Goal: Transaction & Acquisition: Purchase product/service

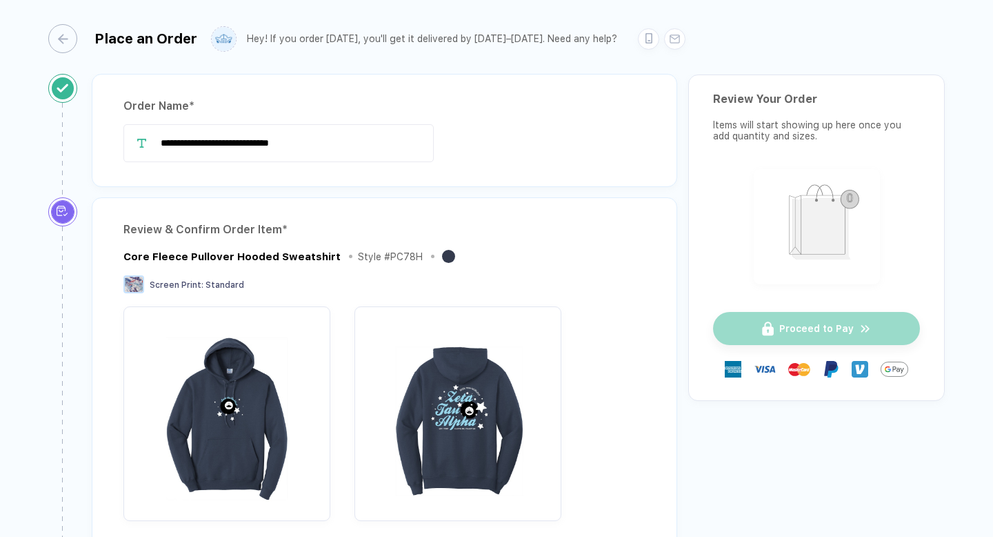
scroll to position [67, 0]
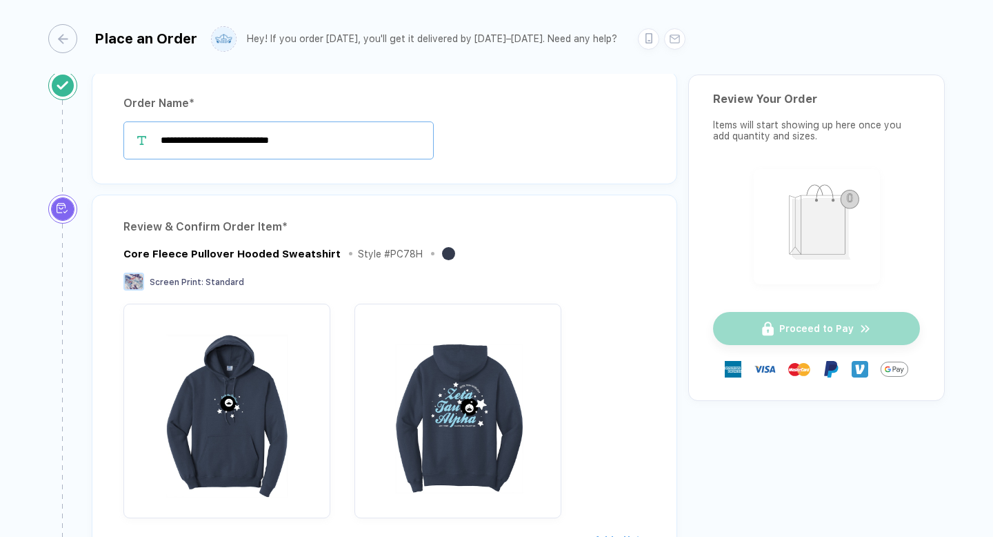
click at [313, 139] on input "**********" at bounding box center [278, 140] width 310 height 38
drag, startPoint x: 313, startPoint y: 139, endPoint x: 235, endPoint y: 142, distance: 78.7
click at [235, 142] on input "**********" at bounding box center [278, 140] width 310 height 38
click at [312, 139] on input "**********" at bounding box center [278, 140] width 310 height 38
drag, startPoint x: 312, startPoint y: 139, endPoint x: 274, endPoint y: 139, distance: 37.9
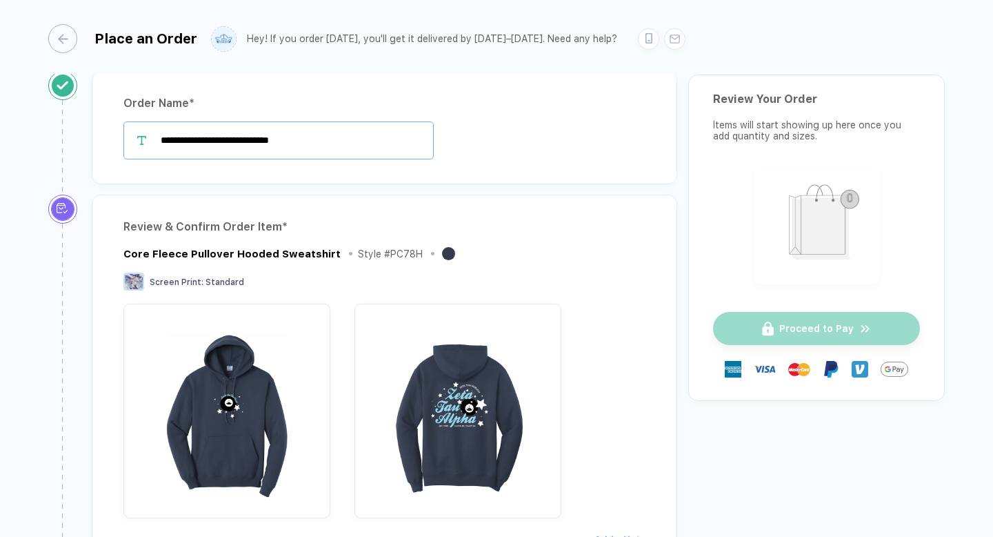
click at [274, 139] on input "**********" at bounding box center [278, 140] width 310 height 38
click at [228, 137] on input "**********" at bounding box center [278, 140] width 310 height 38
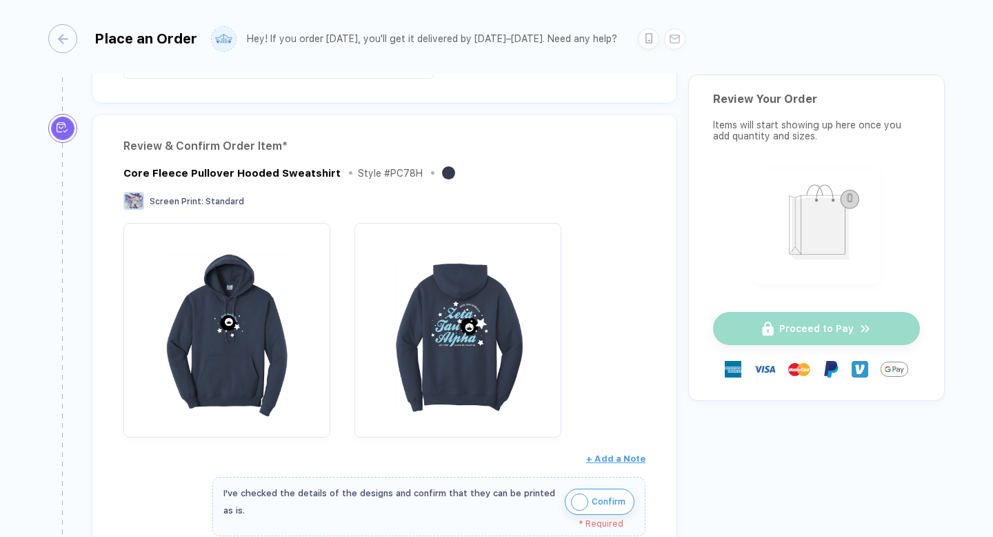
scroll to position [16, 0]
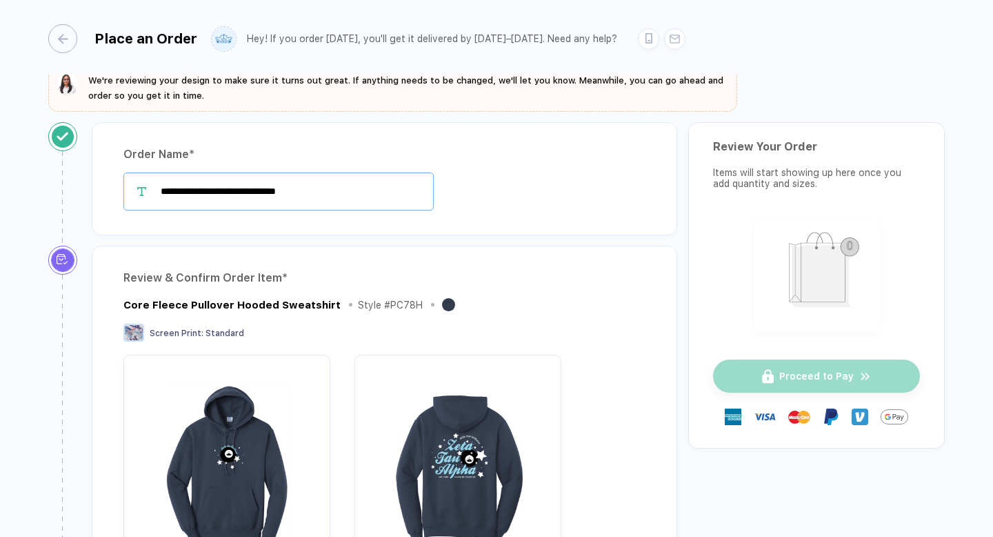
drag, startPoint x: 338, startPoint y: 195, endPoint x: 228, endPoint y: 194, distance: 109.7
click at [228, 194] on input "**********" at bounding box center [278, 191] width 310 height 38
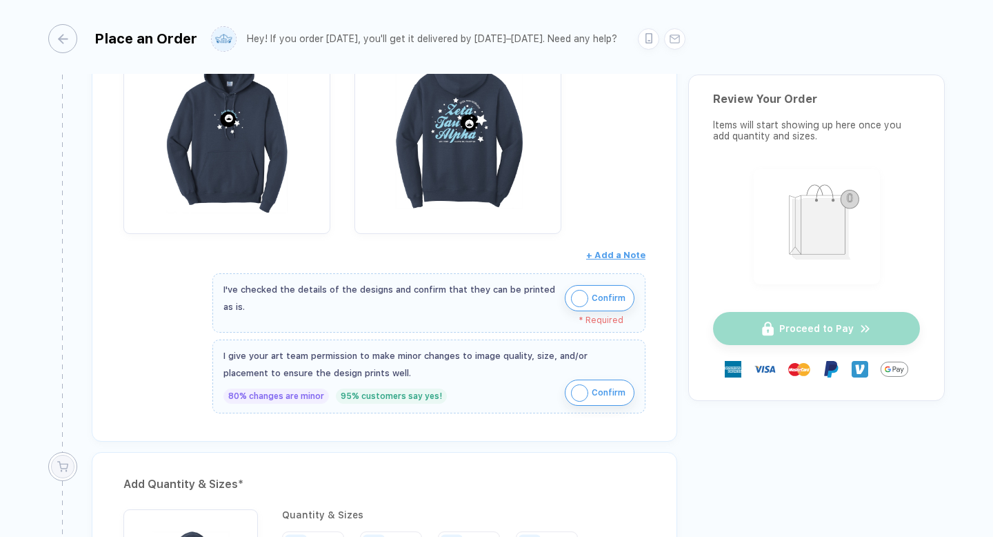
scroll to position [346, 0]
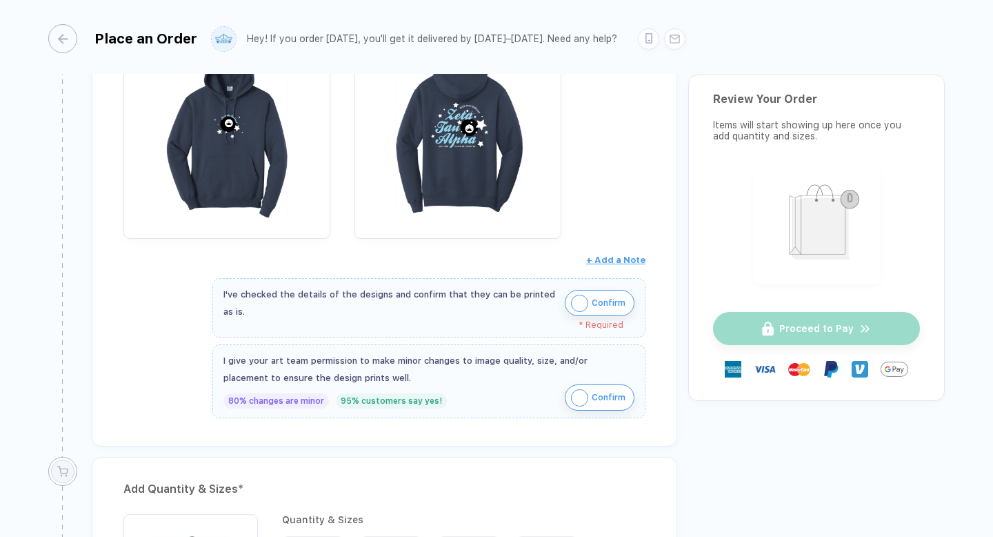
type input "**********"
click at [588, 292] on button "Confirm" at bounding box center [600, 303] width 70 height 26
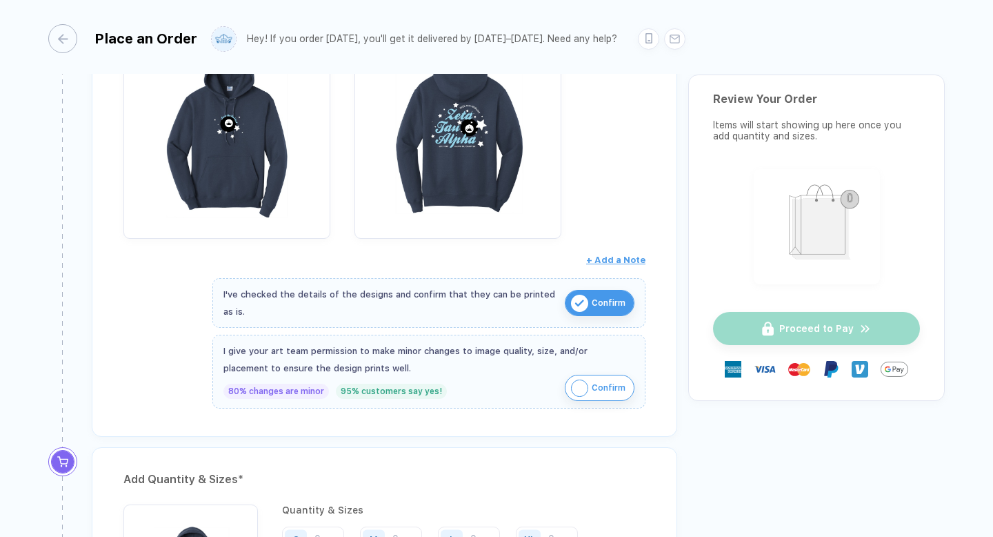
click at [582, 383] on img "button" at bounding box center [579, 387] width 17 height 17
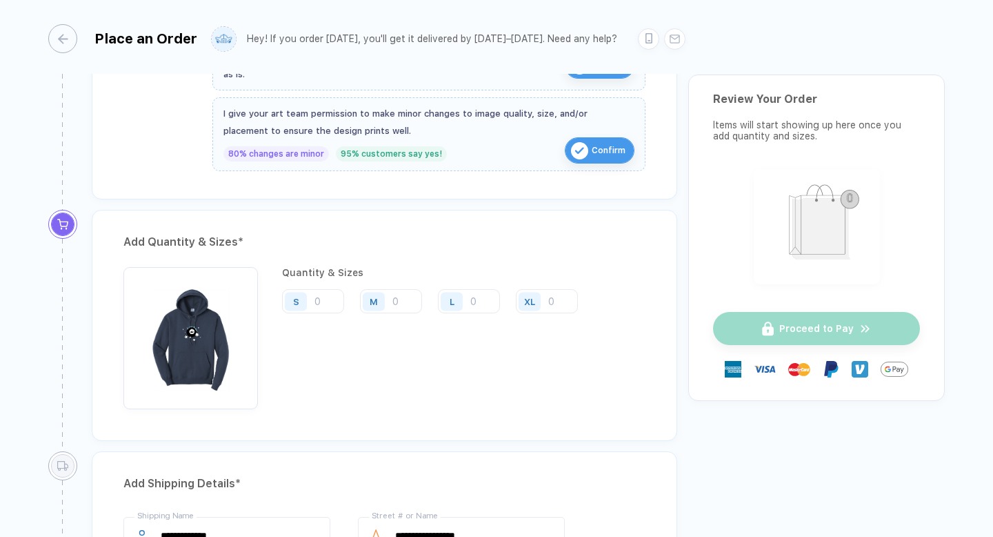
scroll to position [595, 0]
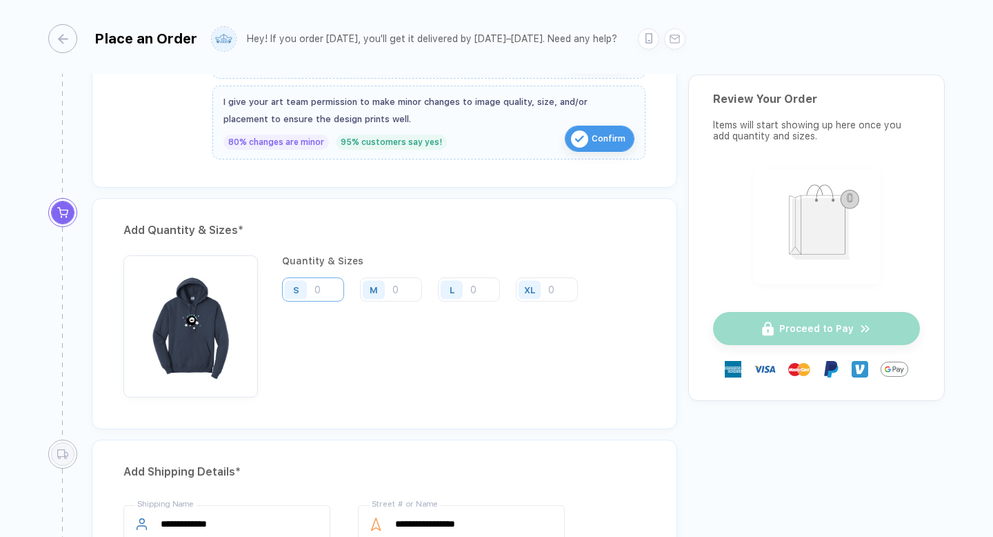
click at [330, 286] on input "number" at bounding box center [313, 289] width 62 height 24
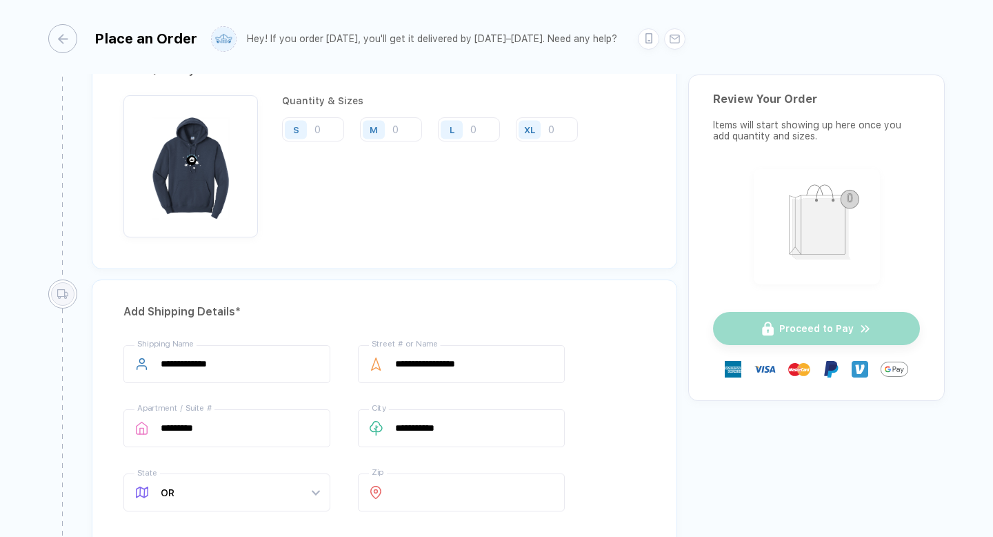
scroll to position [723, 0]
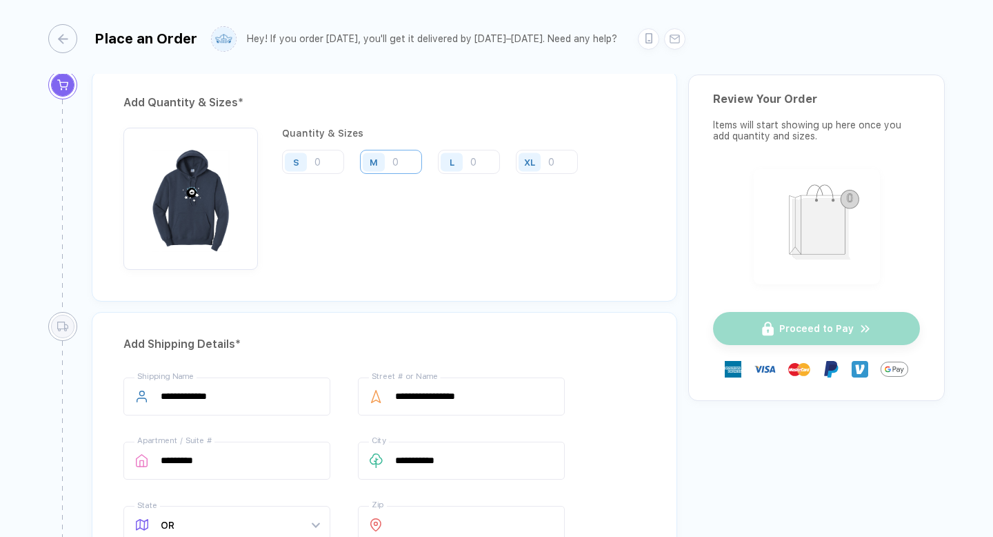
click at [407, 159] on input "number" at bounding box center [391, 162] width 62 height 24
click at [484, 150] on input "number" at bounding box center [469, 162] width 62 height 24
click at [547, 159] on div "XL" at bounding box center [532, 162] width 32 height 24
click at [530, 161] on div "XL" at bounding box center [529, 162] width 11 height 10
click at [555, 161] on input "number" at bounding box center [547, 162] width 62 height 24
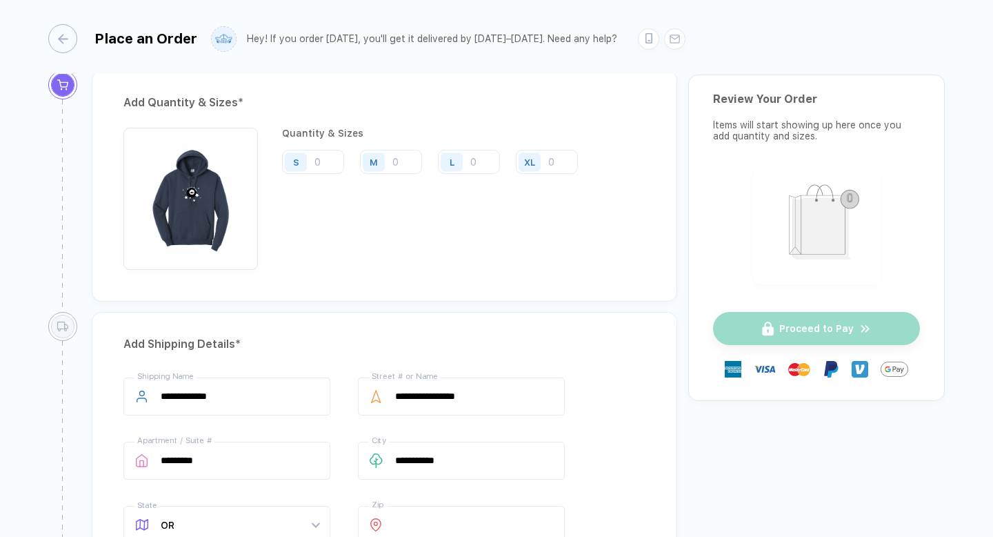
click at [190, 182] on img "button" at bounding box center [190, 195] width 121 height 121
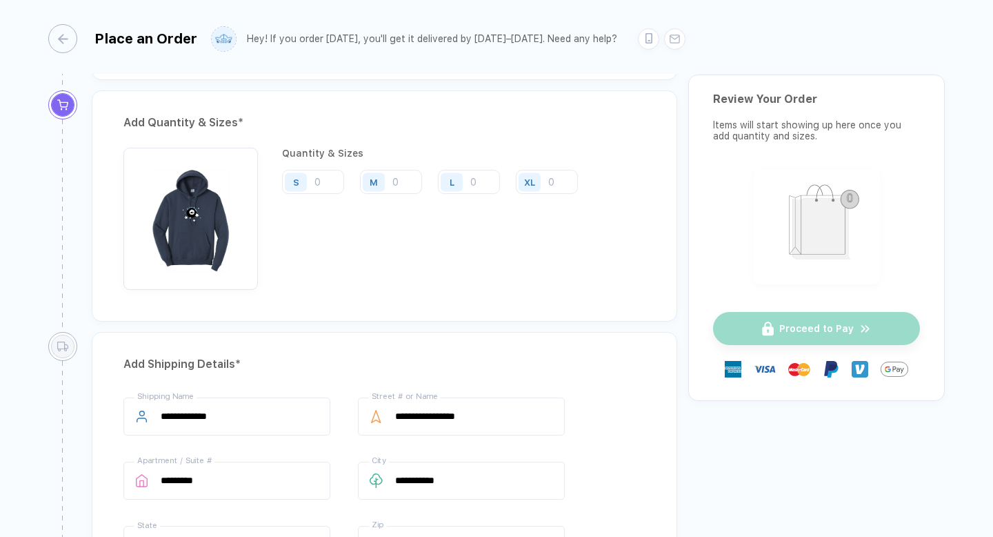
scroll to position [691, 0]
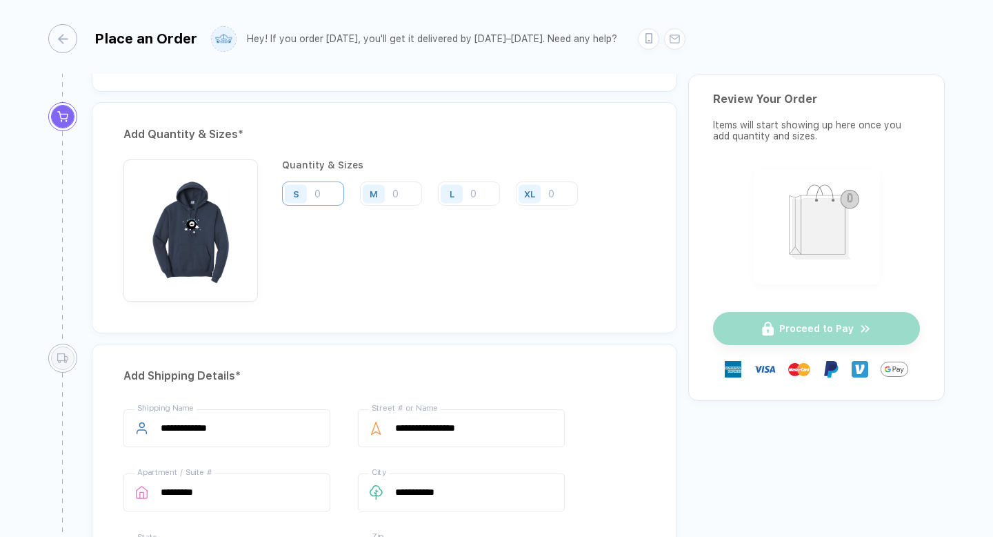
click at [317, 195] on input "number" at bounding box center [313, 193] width 62 height 24
click at [166, 193] on img "button" at bounding box center [190, 226] width 121 height 121
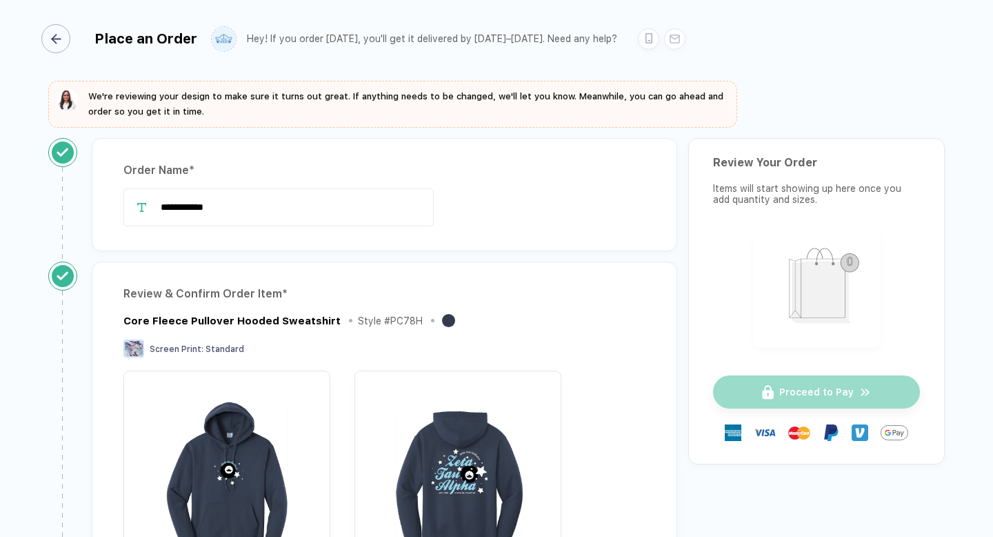
click at [66, 38] on div "button" at bounding box center [55, 38] width 29 height 29
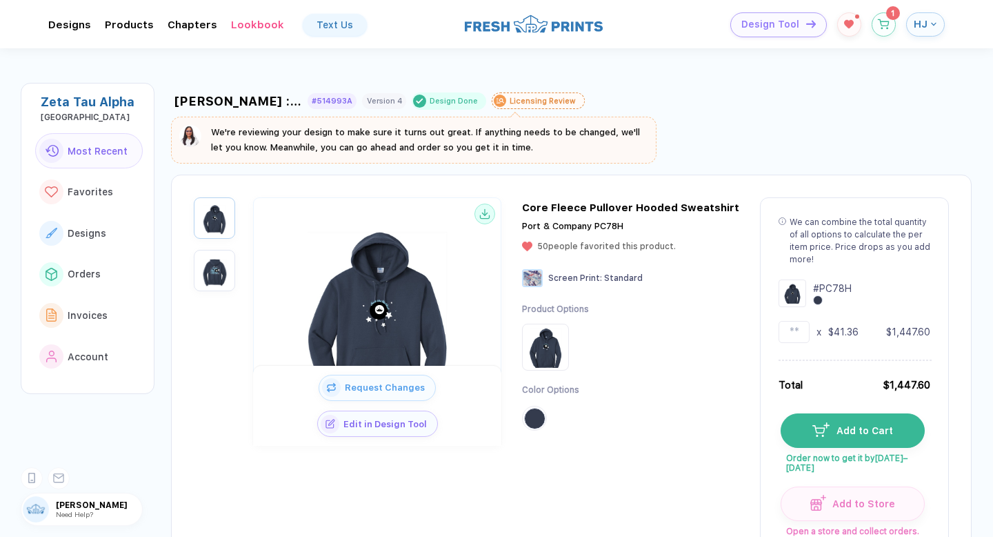
click at [606, 210] on div "Core Fleece Pullover Hooded Sweatshirt" at bounding box center [630, 207] width 217 height 12
click at [209, 221] on img "button" at bounding box center [214, 218] width 34 height 34
click at [217, 272] on img "button" at bounding box center [214, 270] width 34 height 34
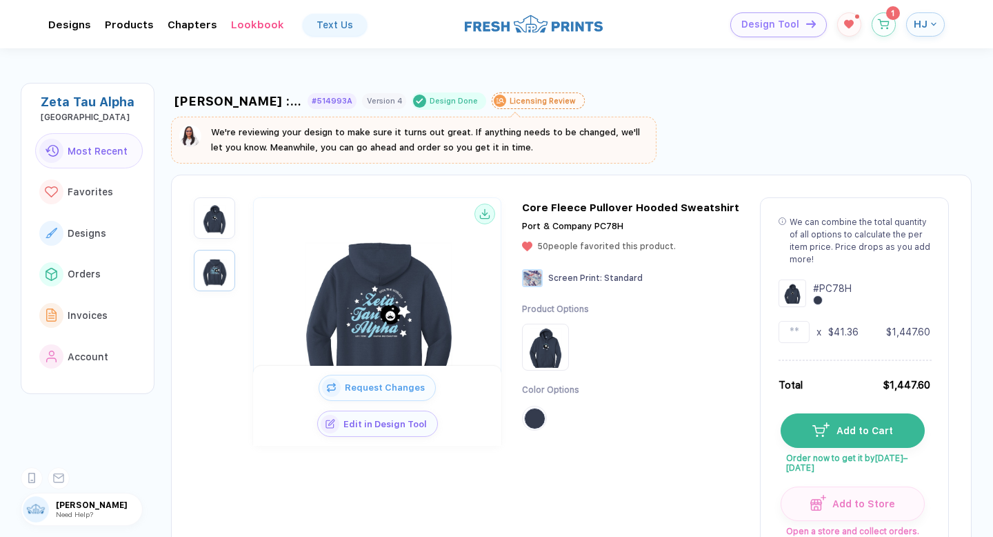
click at [597, 210] on div "Core Fleece Pullover Hooded Sweatshirt" at bounding box center [630, 207] width 217 height 12
click at [557, 354] on img at bounding box center [545, 346] width 41 height 41
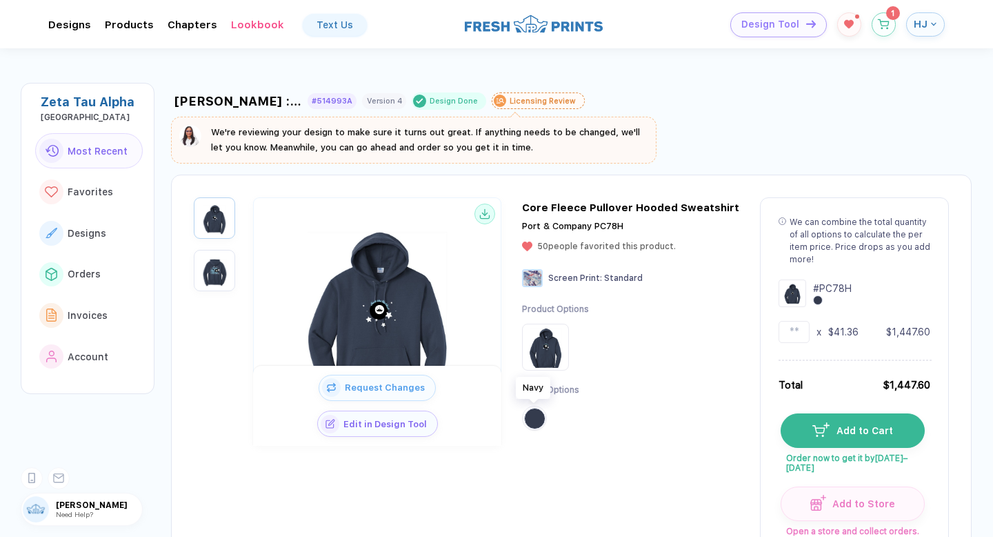
click at [540, 424] on button "button" at bounding box center [534, 418] width 21 height 21
click at [599, 216] on div "Core Fleece Pullover Hooded Sweatshirt Port & Company PC78H 50 people favorited…" at bounding box center [630, 322] width 217 height 243
click at [673, 199] on div "Request Changes Edit in Design Tool Core Fleece Pullover Hooded Sweatshirt Port…" at bounding box center [571, 380] width 801 height 410
click at [555, 348] on img at bounding box center [545, 346] width 41 height 41
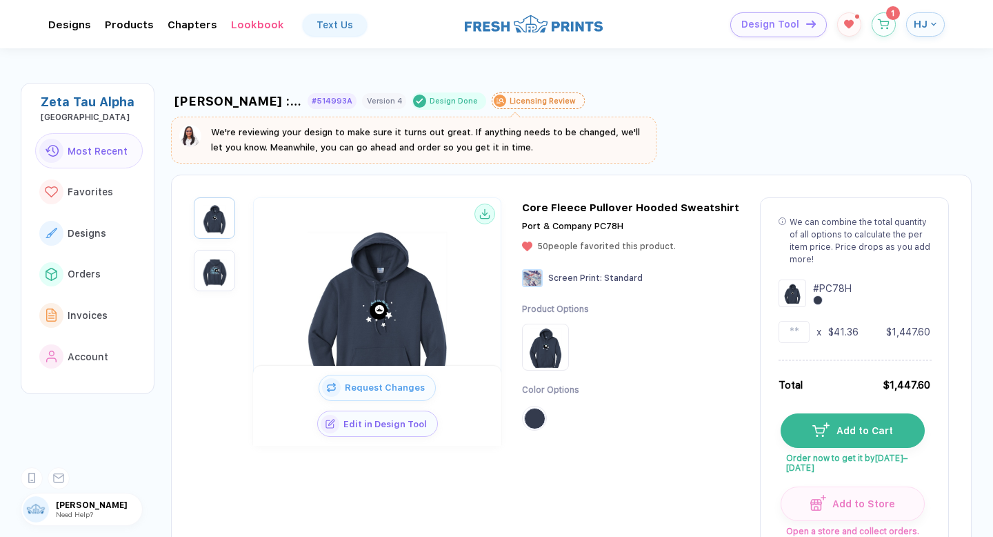
click at [198, 265] on img "button" at bounding box center [214, 270] width 34 height 34
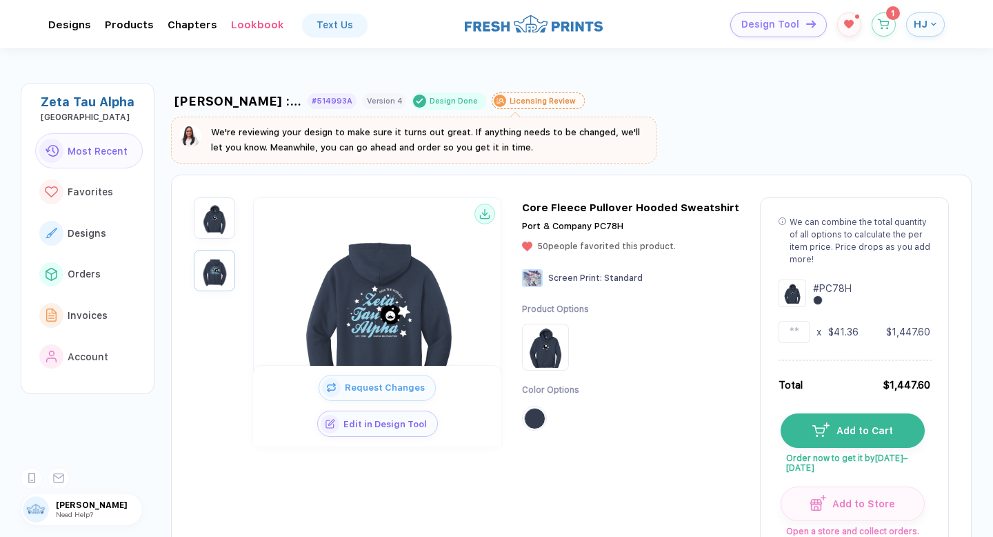
click at [218, 219] on img "button" at bounding box center [214, 218] width 34 height 34
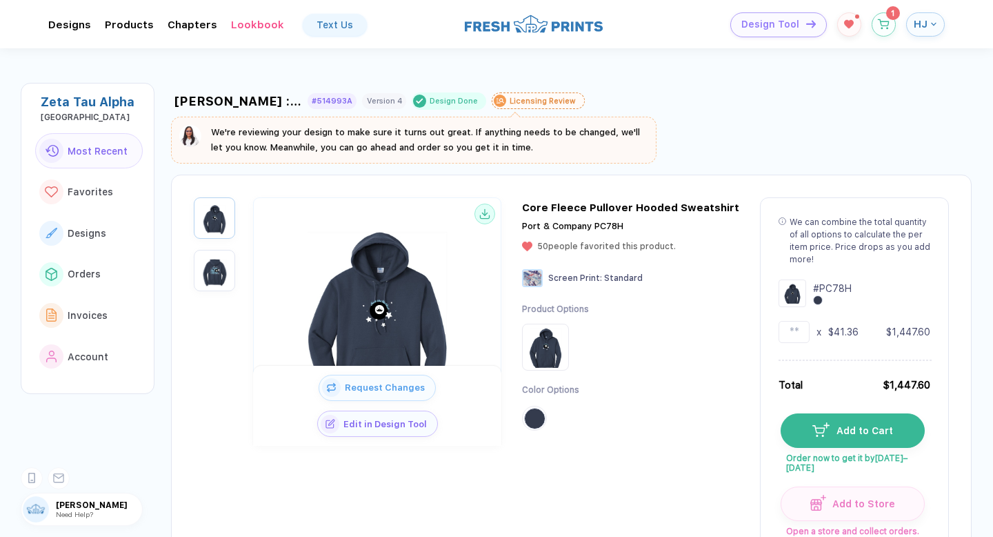
scroll to position [37, 0]
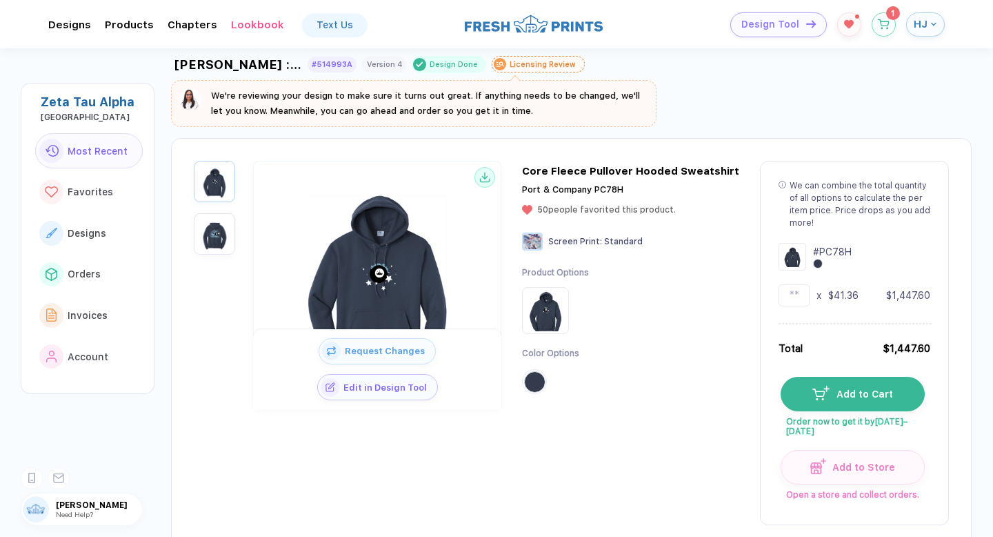
click at [546, 304] on img at bounding box center [545, 310] width 41 height 41
